Goal: Transaction & Acquisition: Purchase product/service

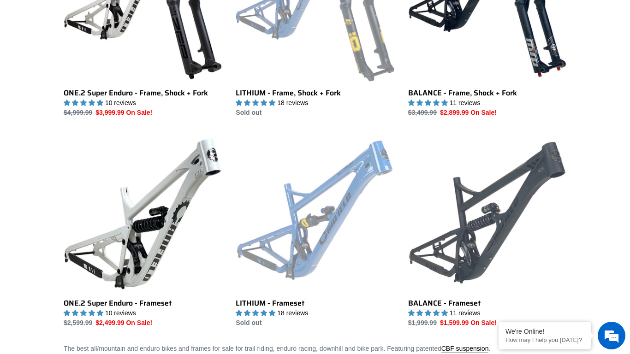
scroll to position [605, 0]
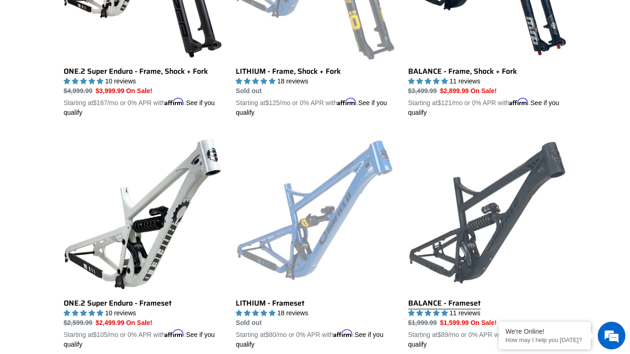
click at [464, 300] on link "BALANCE - Frameset" at bounding box center [487, 242] width 158 height 216
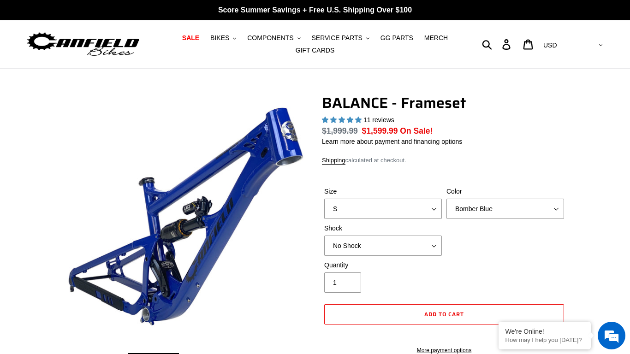
select select "highest-rating"
select select "L"
click at [324, 199] on select "S M L XL" at bounding box center [383, 209] width 118 height 20
click at [496, 209] on select "Bomber Blue Goat's Blood Stealth Black" at bounding box center [505, 209] width 118 height 20
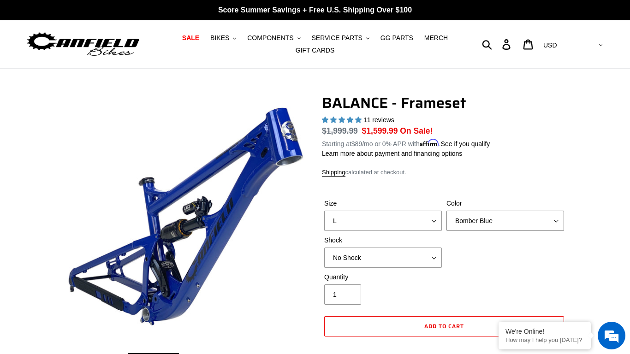
select select "Stealth Black"
click at [446, 211] on select "Bomber Blue Goat's Blood Stealth Black" at bounding box center [505, 221] width 118 height 20
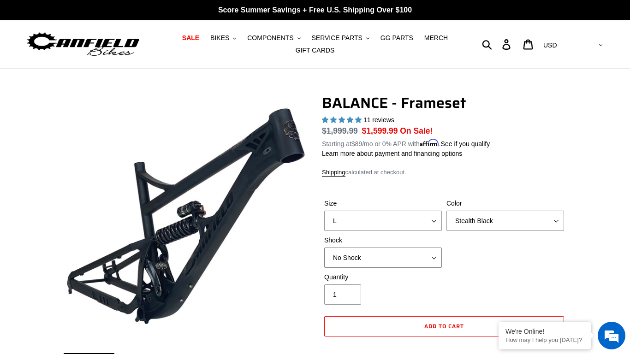
click at [376, 264] on select "No Shock Cane Creek Kitsuma Air Öhlins TTX2 Air EXT Storia V3-S" at bounding box center [383, 257] width 118 height 20
select select "Cane Creek Kitsuma Air"
click at [324, 247] on select "No Shock Cane Creek Kitsuma Air Öhlins TTX2 Air EXT Storia V3-S" at bounding box center [383, 257] width 118 height 20
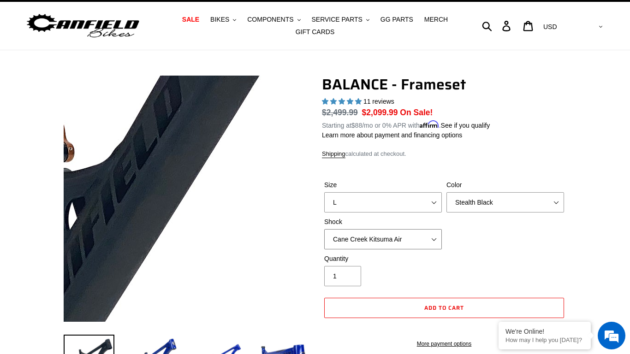
scroll to position [19, 0]
